Goal: Information Seeking & Learning: Understand process/instructions

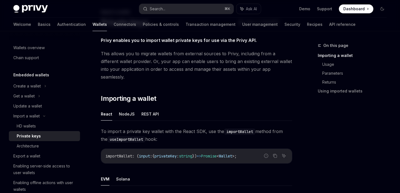
scroll to position [33, 0]
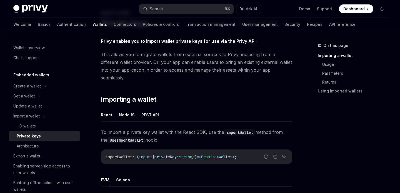
click at [271, 73] on span "This allows you to migrate wallets from external sources to Privy, including fr…" at bounding box center [196, 66] width 191 height 31
click at [128, 110] on button "NodeJS" at bounding box center [127, 114] width 16 height 13
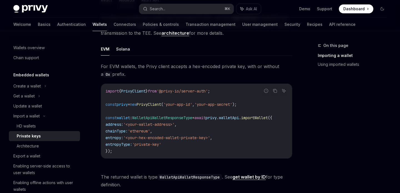
scroll to position [148, 0]
click at [177, 123] on code "import { PrivyClient } from '@privy-io/server-auth' ; const privy = new PrivyCl…" at bounding box center [196, 120] width 182 height 67
click at [188, 132] on code "import { PrivyClient } from '@privy-io/server-auth' ; const privy = new PrivyCl…" at bounding box center [196, 120] width 182 height 67
click at [184, 135] on span "'<your-hex-encoded-wallet-private-key>'" at bounding box center [166, 137] width 87 height 5
click at [196, 135] on span "'<your-hex-encoded-wallet-private-key>'" at bounding box center [166, 137] width 87 height 5
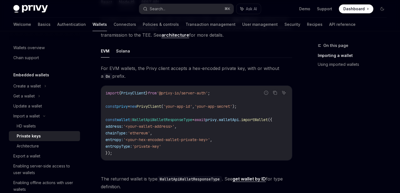
scroll to position [0, 0]
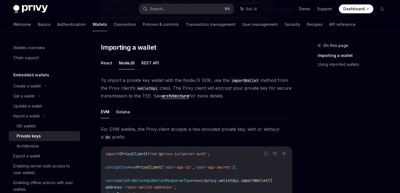
scroll to position [77, 0]
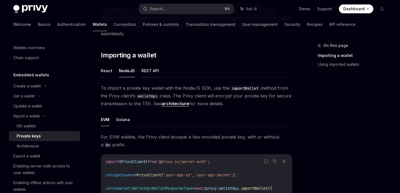
click at [151, 64] on button "REST API" at bounding box center [149, 70] width 17 height 13
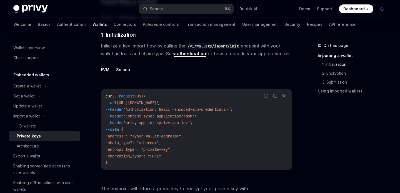
scroll to position [130, 0]
click at [124, 66] on button "Solana" at bounding box center [123, 69] width 14 height 13
click at [108, 63] on button "EVM" at bounding box center [105, 69] width 9 height 13
click at [119, 63] on button "Solana" at bounding box center [123, 69] width 14 height 13
click at [102, 63] on button "EVM" at bounding box center [105, 69] width 9 height 13
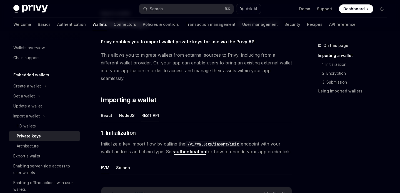
scroll to position [40, 0]
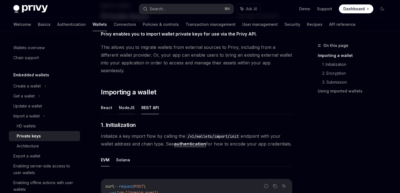
click at [128, 101] on button "NodeJS" at bounding box center [127, 107] width 16 height 13
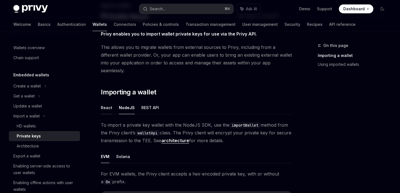
click at [103, 103] on button "React" at bounding box center [106, 107] width 11 height 13
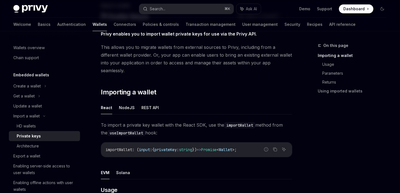
click at [192, 101] on ul "React NodeJS REST API" at bounding box center [196, 107] width 191 height 13
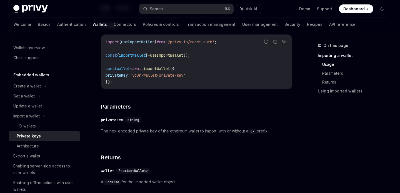
scroll to position [194, 0]
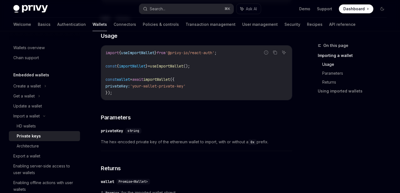
click at [118, 84] on code "import { useImportWallet } from '@privy-io/react-auth' ; const { importWallet }…" at bounding box center [196, 72] width 182 height 47
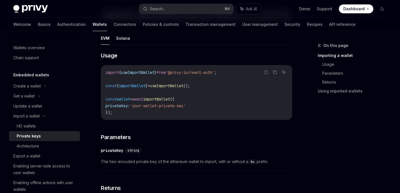
click at [166, 97] on span "importWallet" at bounding box center [156, 99] width 27 height 5
click at [170, 97] on span "importWallet" at bounding box center [156, 99] width 27 height 5
click at [174, 97] on span "({" at bounding box center [172, 99] width 4 height 5
click at [189, 91] on code "import { useImportWallet } from '@privy-io/react-auth' ; const { importWallet }…" at bounding box center [196, 92] width 182 height 47
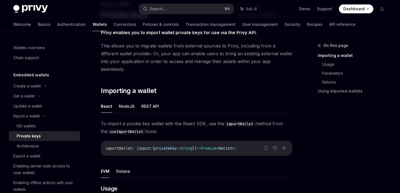
scroll to position [38, 0]
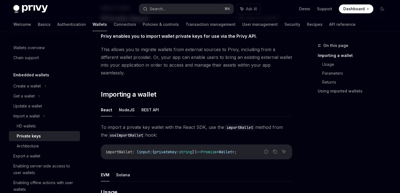
click at [122, 104] on button "NodeJS" at bounding box center [127, 109] width 16 height 13
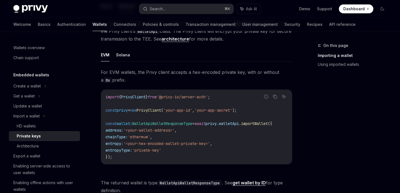
scroll to position [52, 0]
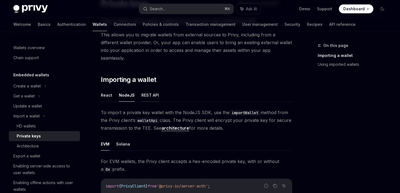
click at [149, 89] on button "REST API" at bounding box center [149, 95] width 17 height 13
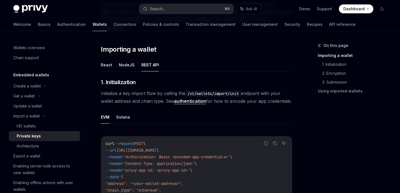
scroll to position [81, 0]
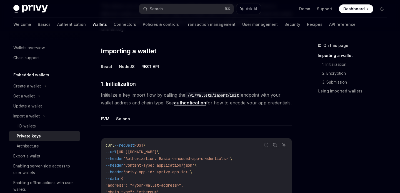
type textarea "*"
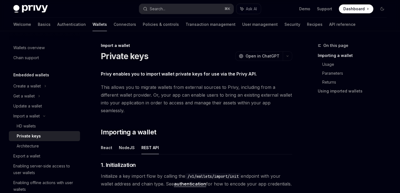
scroll to position [97, 0]
